Goal: Information Seeking & Learning: Learn about a topic

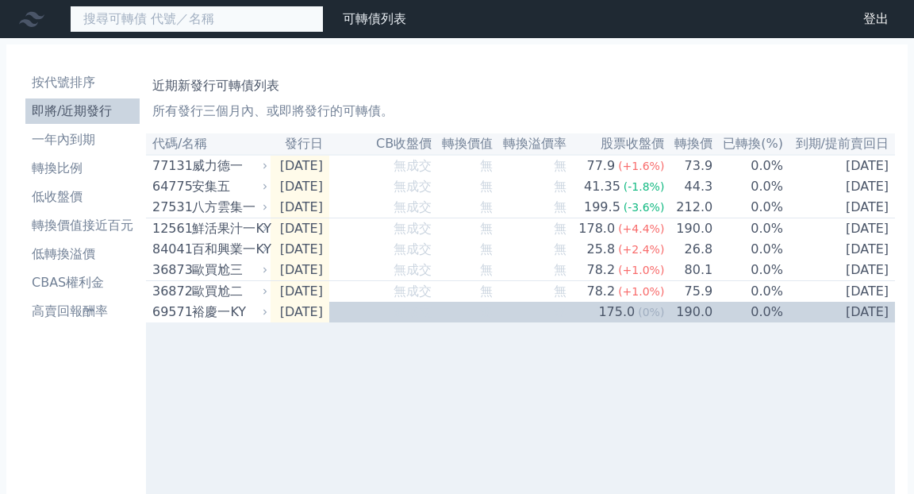
click at [213, 15] on input at bounding box center [197, 19] width 254 height 27
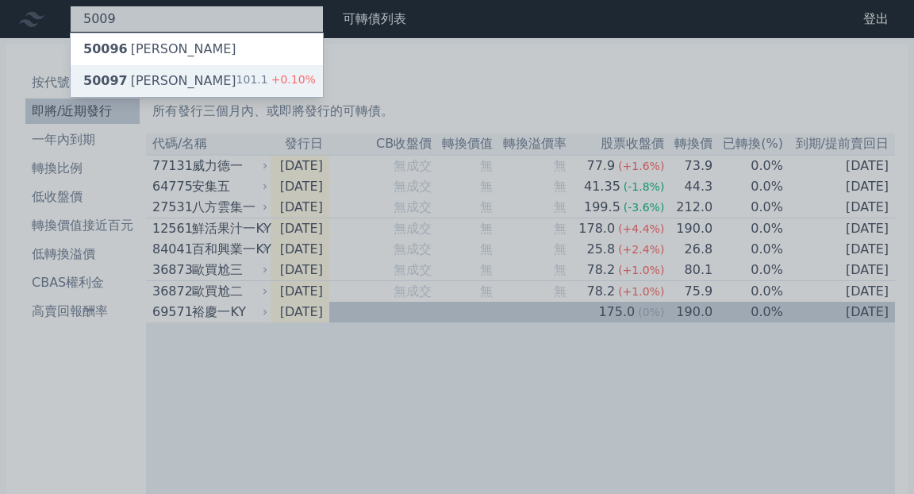
type input "5009"
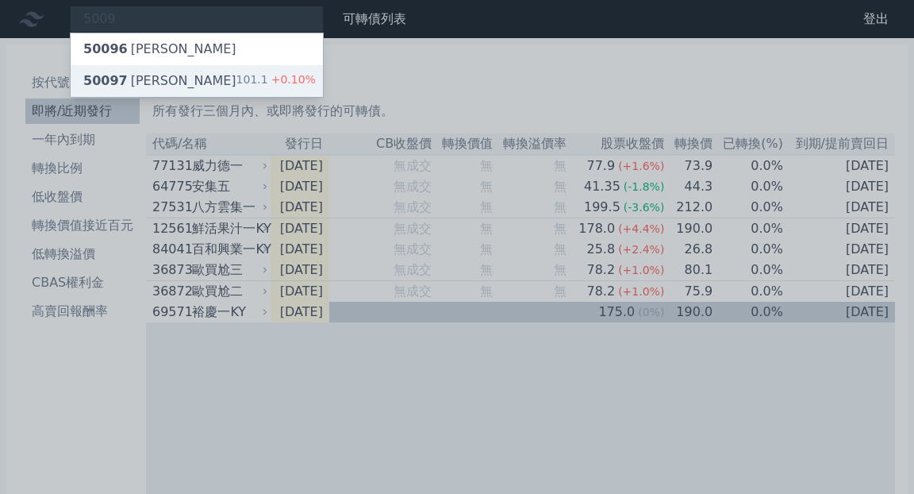
click at [209, 79] on div "50097 榮剛七 101.1 +0.10%" at bounding box center [197, 81] width 252 height 32
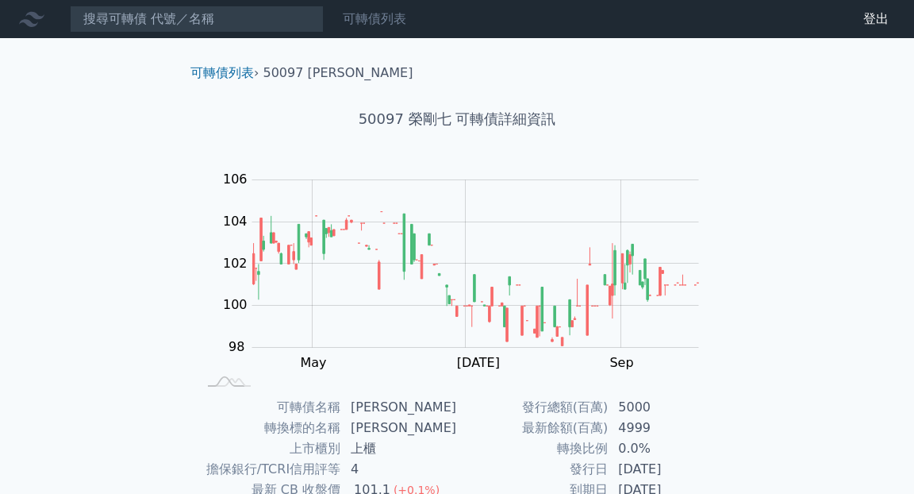
click at [357, 20] on link "可轉債列表" at bounding box center [374, 18] width 63 height 15
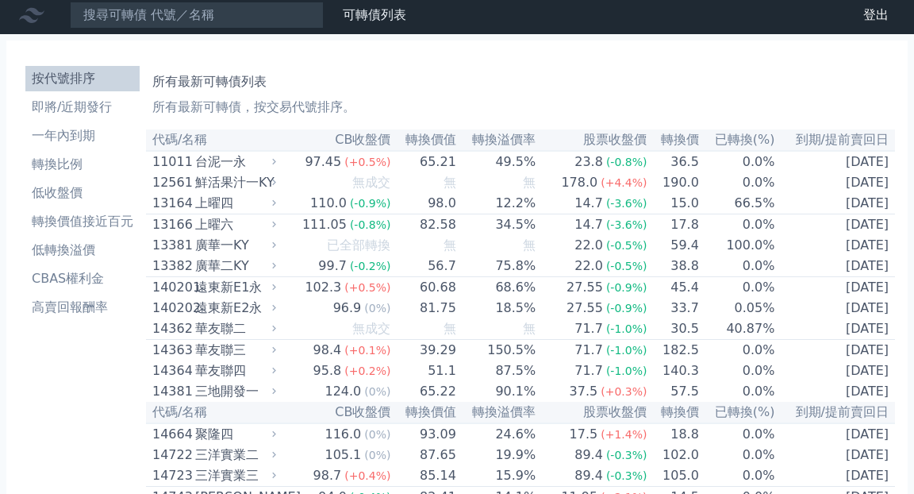
scroll to position [6, 0]
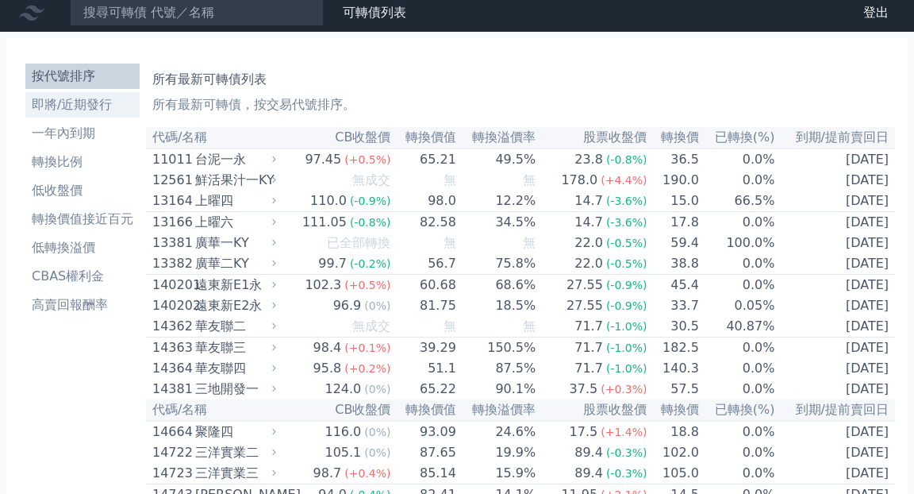
click at [73, 110] on li "即將/近期發行" at bounding box center [82, 104] width 114 height 19
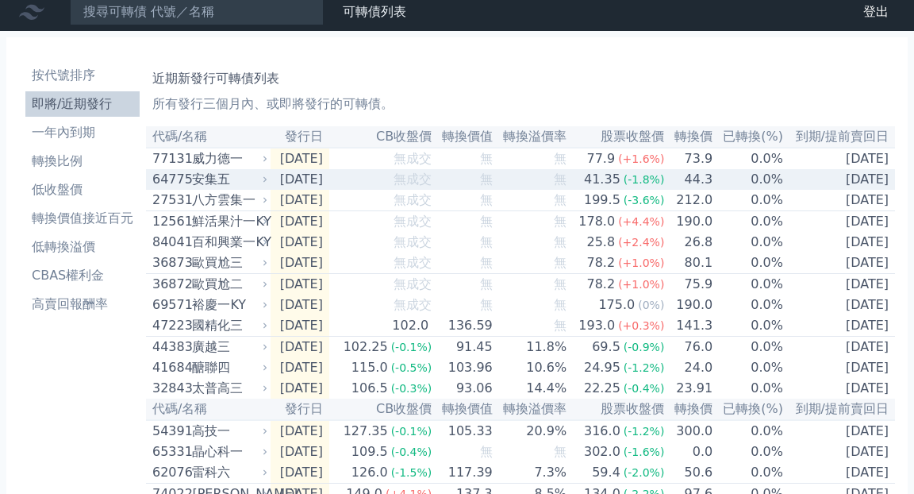
scroll to position [9, 0]
